Goal: Task Accomplishment & Management: Complete application form

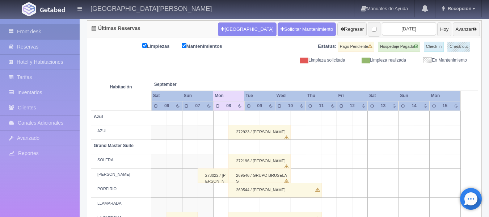
scroll to position [36, 0]
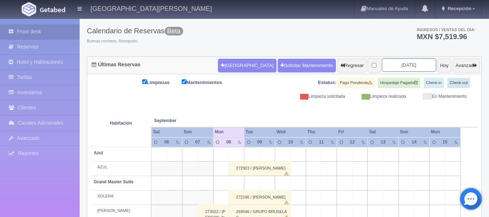
click at [414, 64] on input "2025-09-08" at bounding box center [409, 64] width 54 height 13
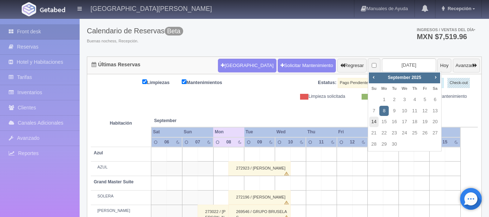
click at [372, 123] on link "14" at bounding box center [373, 122] width 9 height 11
type input "2025-09-14"
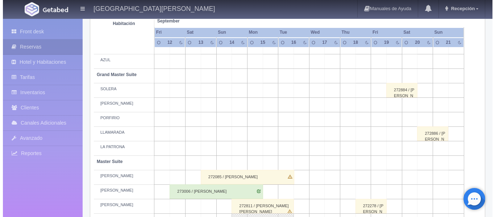
scroll to position [137, 0]
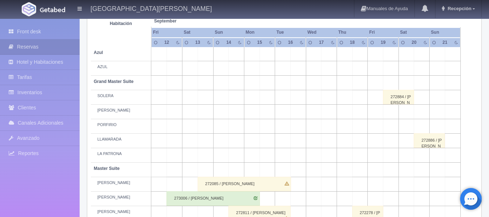
click at [239, 155] on td at bounding box center [237, 155] width 16 height 14
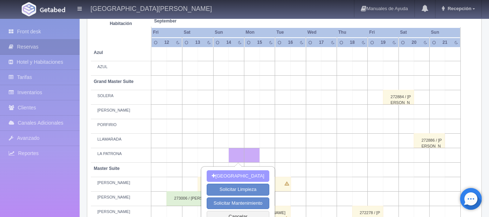
click at [243, 177] on button "[GEOGRAPHIC_DATA]" at bounding box center [238, 176] width 63 height 12
type input "14-09-2025"
type input "15-09-2025"
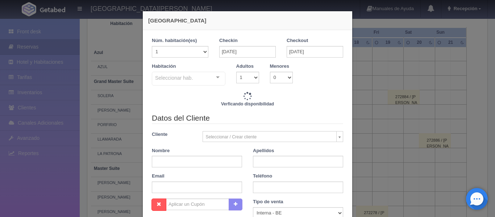
checkbox input "false"
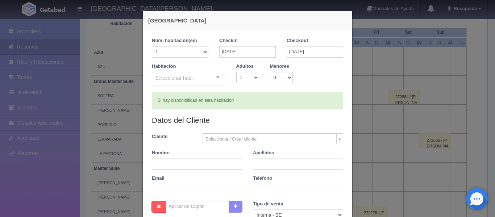
type input "5620.00"
click at [201, 53] on select "1 2 3 4 5 6 7 8 9 10 11 12 13 14 15 16 17 18 19 20" at bounding box center [180, 52] width 57 height 12
checkbox input "false"
click at [152, 46] on select "1 2 3 4 5 6 7 8 9 10 11 12 13 14 15 16 17 18 19 20" at bounding box center [180, 52] width 57 height 12
click at [217, 76] on div "Seleccionar hab. Suite con 2 camas matrimoniales-No apta para menores Suite con…" at bounding box center [189, 79] width 74 height 14
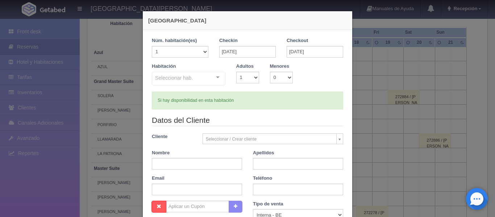
click at [155, 76] on input "text" at bounding box center [155, 77] width 0 height 7
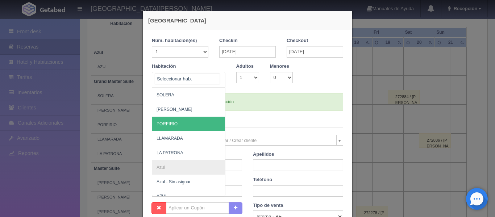
scroll to position [181, 0]
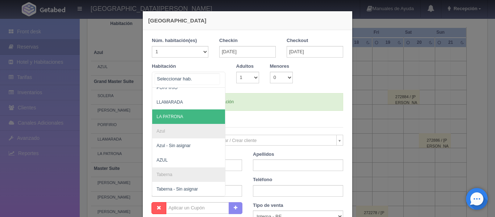
click at [180, 116] on span "LA PATRONA" at bounding box center [169, 116] width 27 height 5
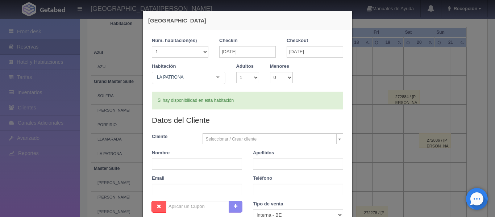
checkbox input "false"
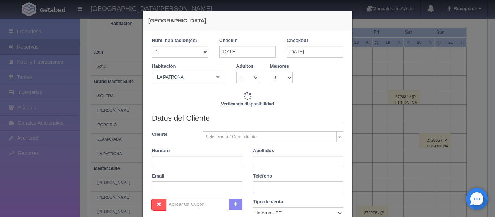
type input "5620.00"
checkbox input "false"
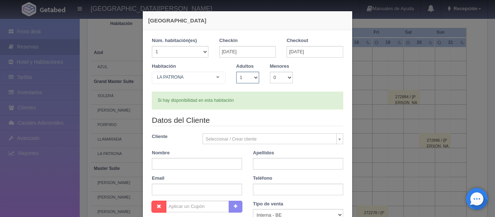
click at [252, 77] on select "1 2 3 4 5 6 7 8 9 10" at bounding box center [247, 78] width 23 height 12
select select "2"
click at [236, 72] on select "1 2 3 4 5 6 7 8 9 10" at bounding box center [247, 78] width 23 height 12
checkbox input "false"
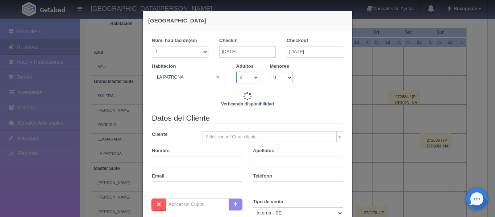
type input "5620.00"
checkbox input "false"
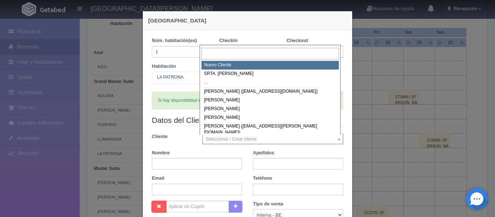
select select "-1"
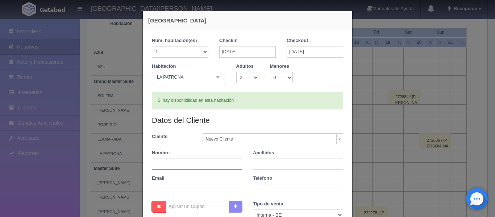
click at [192, 166] on input "text" at bounding box center [197, 164] width 90 height 12
type input "m"
type input "MARIA"
click at [265, 166] on input "text" at bounding box center [298, 164] width 90 height 12
type input "DE LA TORRE"
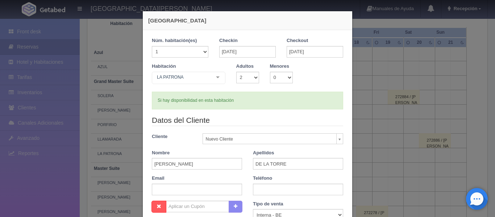
click at [295, 172] on div "Datos del Cliente Cliente Nuevo Cliente Nuevo Cliente SRTA. MARION . . Aaron Ca…" at bounding box center [247, 158] width 202 height 86
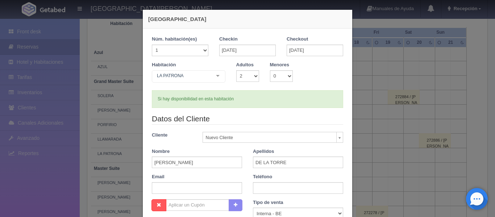
scroll to position [0, 0]
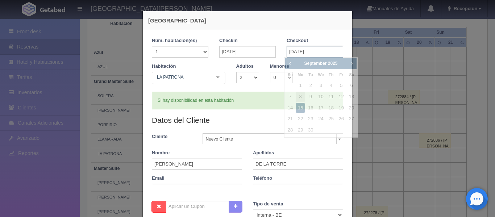
click at [314, 53] on input "15-09-2025" at bounding box center [315, 52] width 57 height 12
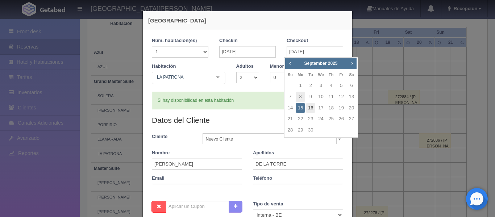
click at [313, 110] on link "16" at bounding box center [310, 108] width 9 height 11
type input "16-09-2025"
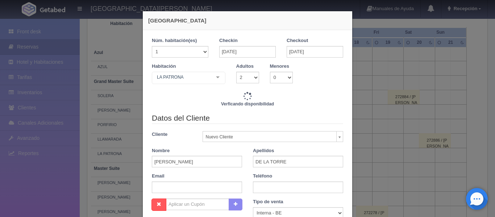
checkbox input "false"
type input "11240.00"
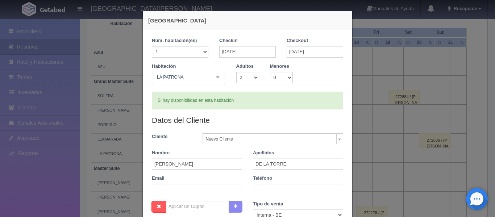
checkbox input "false"
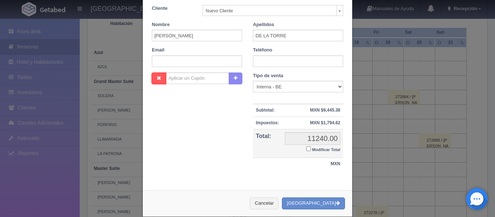
scroll to position [139, 0]
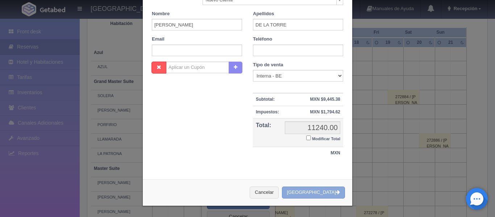
click at [330, 192] on button "Crear Reserva" at bounding box center [313, 193] width 63 height 12
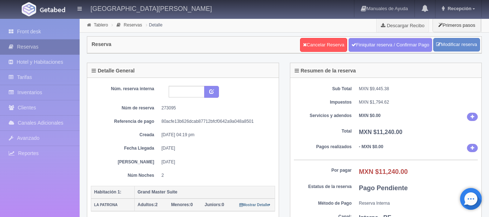
click at [48, 42] on link "Reservas" at bounding box center [40, 46] width 80 height 15
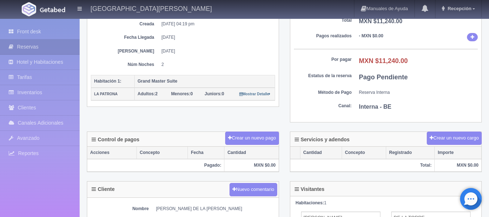
scroll to position [151, 0]
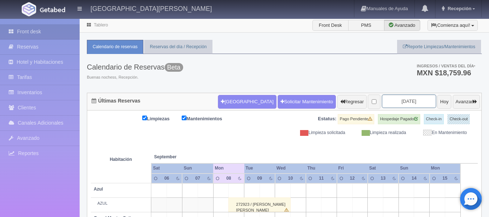
click at [413, 100] on input "2025-09-08" at bounding box center [409, 101] width 54 height 13
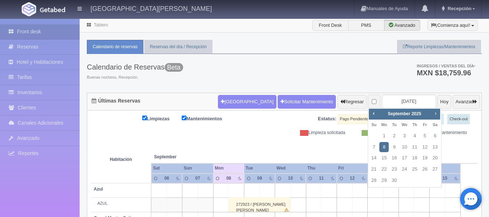
click at [435, 114] on span "Next" at bounding box center [436, 113] width 6 height 6
click at [403, 181] on link "26" at bounding box center [404, 180] width 9 height 11
type input "[DATE]"
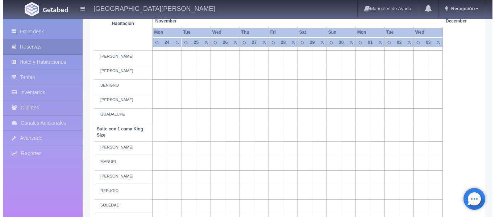
scroll to position [290, 0]
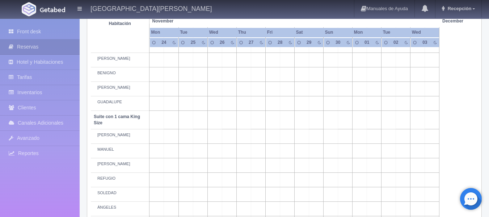
click at [232, 135] on td at bounding box center [229, 136] width 14 height 14
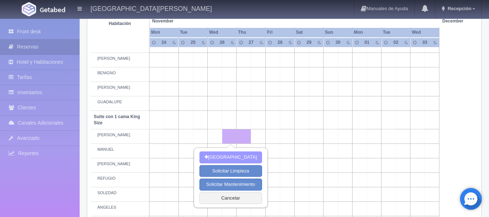
click at [230, 160] on button "Nueva Reserva" at bounding box center [231, 157] width 63 height 12
type input "[DATE]"
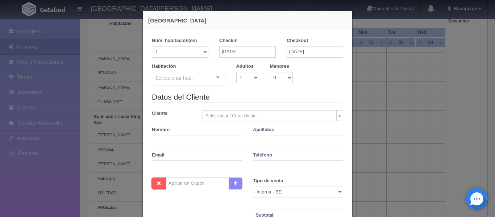
checkbox input "false"
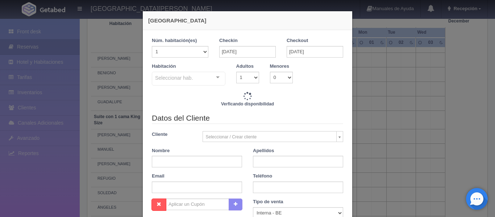
type input "3860.00"
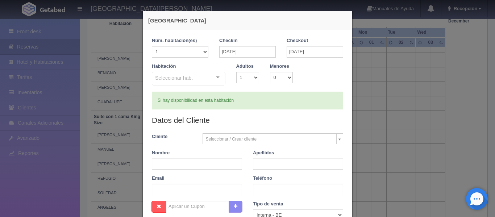
checkbox input "false"
click at [225, 139] on body "Hacienda El Carmen Hotel & Spa Manuales de Ayuda Actualizaciones recientes Rece…" at bounding box center [247, 112] width 495 height 769
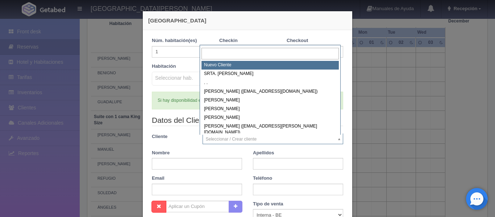
scroll to position [0, 0]
select select "-1"
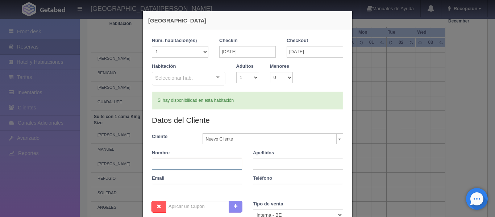
click at [185, 167] on input "text" at bounding box center [197, 164] width 90 height 12
type input "M"
click at [283, 163] on input "text" at bounding box center [298, 164] width 90 height 12
click at [193, 162] on input "[PERSON_NAME]" at bounding box center [197, 164] width 90 height 12
type input "[PERSON_NAME]"
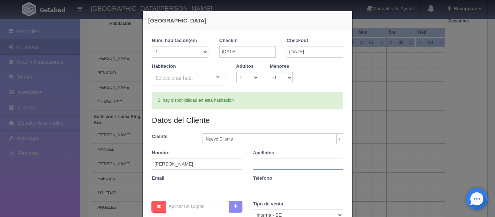
click at [284, 162] on input "text" at bounding box center [298, 164] width 90 height 12
type input "[PERSON_NAME]"
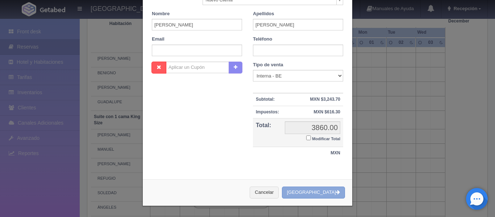
click at [311, 191] on button "Crear Reserva" at bounding box center [313, 193] width 63 height 12
